Goal: Information Seeking & Learning: Learn about a topic

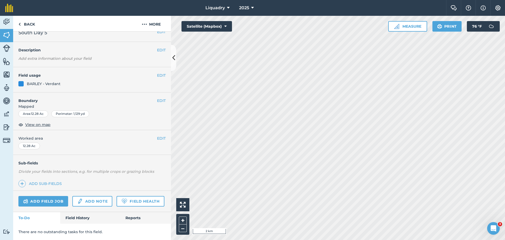
scroll to position [23, 0]
click at [82, 214] on link "Field History" at bounding box center [90, 218] width 60 height 12
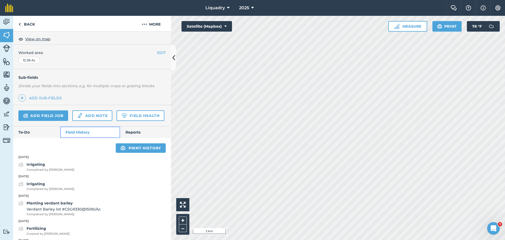
scroll to position [128, 0]
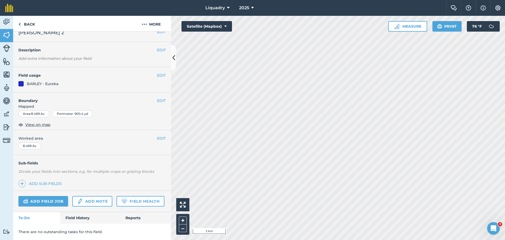
scroll to position [23, 0]
click at [80, 216] on link "Field History" at bounding box center [90, 218] width 60 height 12
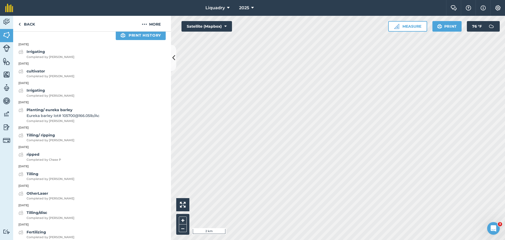
scroll to position [207, 0]
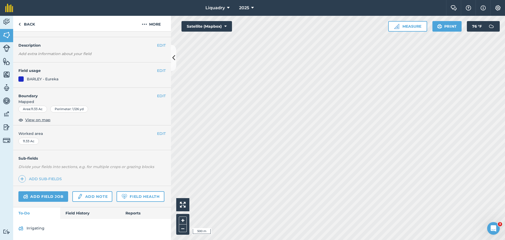
scroll to position [27, 0]
click at [77, 214] on link "Field History" at bounding box center [90, 213] width 60 height 12
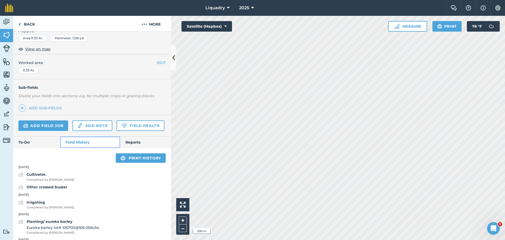
scroll to position [159, 0]
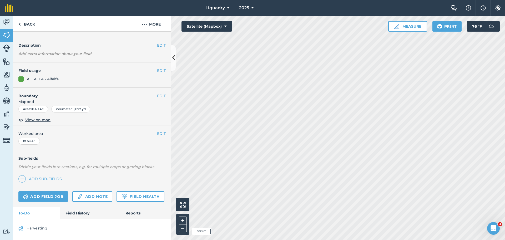
scroll to position [27, 0]
click at [84, 210] on link "Field History" at bounding box center [90, 213] width 60 height 12
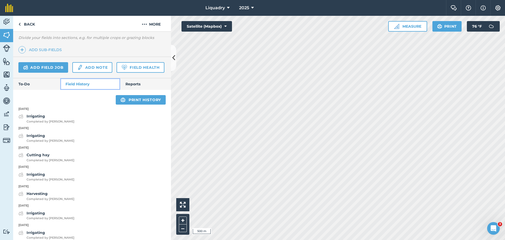
scroll to position [133, 0]
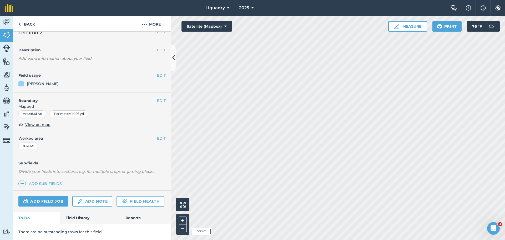
scroll to position [23, 0]
click at [69, 213] on link "Field History" at bounding box center [90, 218] width 60 height 12
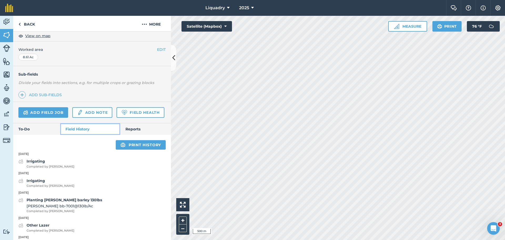
scroll to position [102, 0]
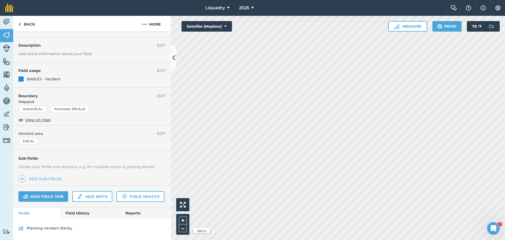
scroll to position [27, 0]
click at [79, 209] on link "Field History" at bounding box center [90, 213] width 60 height 12
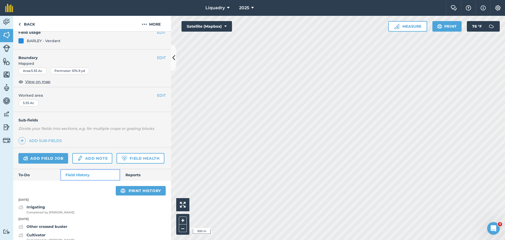
scroll to position [133, 0]
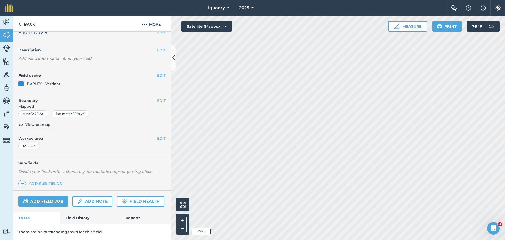
scroll to position [23, 0]
click at [73, 218] on link "Field History" at bounding box center [90, 218] width 60 height 12
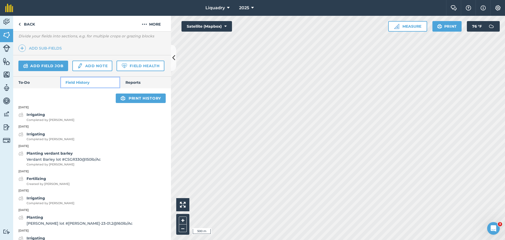
scroll to position [154, 0]
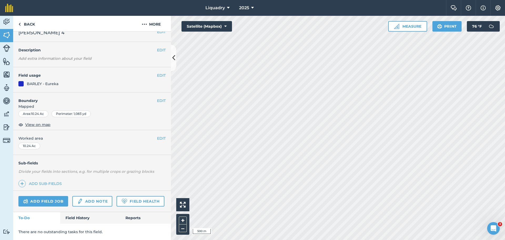
scroll to position [23, 0]
click at [81, 219] on link "Field History" at bounding box center [90, 218] width 60 height 12
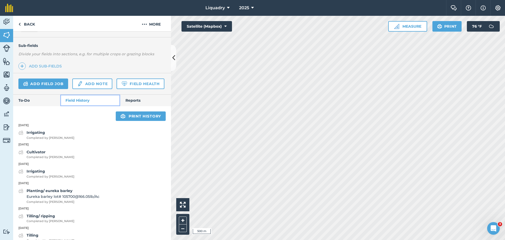
scroll to position [128, 0]
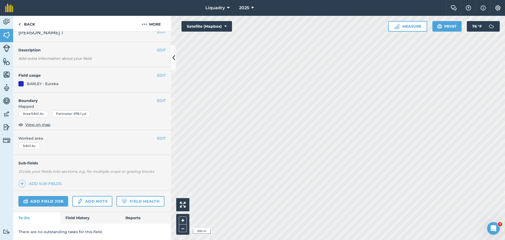
scroll to position [23, 0]
click at [74, 218] on link "Field History" at bounding box center [90, 218] width 60 height 12
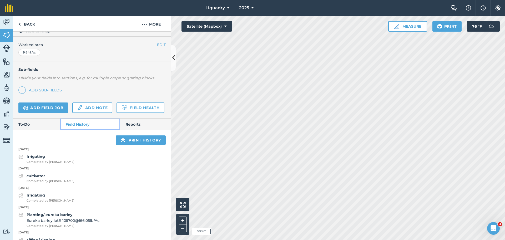
scroll to position [102, 0]
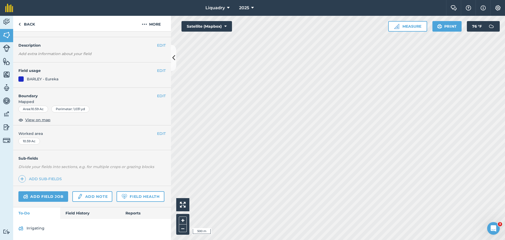
scroll to position [27, 0]
click at [83, 212] on link "Field History" at bounding box center [90, 213] width 60 height 12
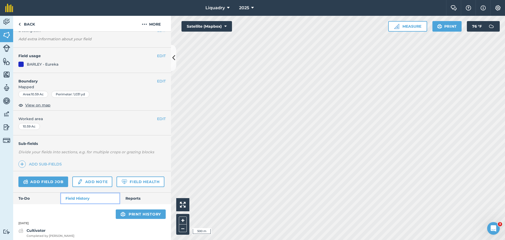
scroll to position [133, 0]
